Goal: Task Accomplishment & Management: Complete application form

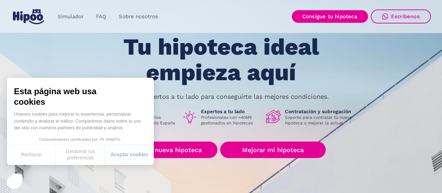
scroll to position [49, 0]
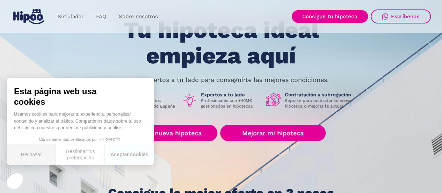
click at [38, 156] on button "Rechazar" at bounding box center [31, 154] width 49 height 21
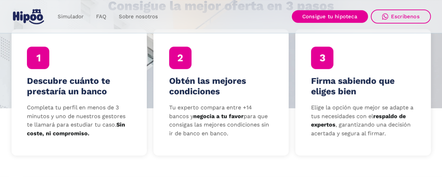
scroll to position [78, 0]
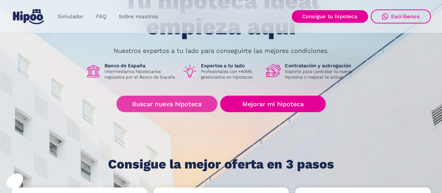
click at [180, 100] on link "Buscar nueva hipoteca" at bounding box center [166, 103] width 101 height 16
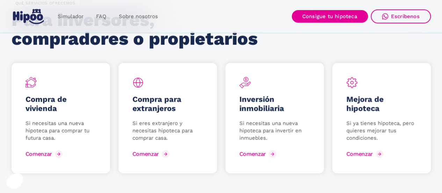
scroll to position [938, 0]
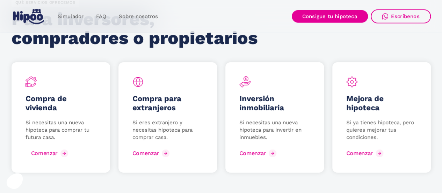
click at [48, 152] on div "Comenzar" at bounding box center [44, 153] width 27 height 7
